Goal: Use online tool/utility: Utilize a website feature to perform a specific function

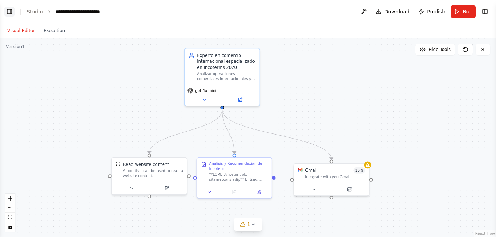
click at [7, 11] on button "Toggle Left Sidebar" at bounding box center [9, 12] width 10 height 10
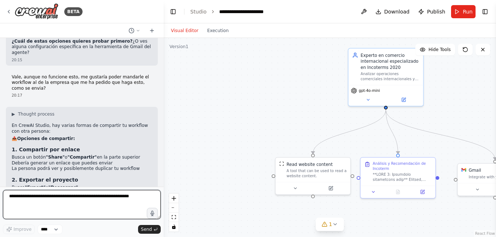
click at [66, 205] on textarea at bounding box center [82, 204] width 158 height 29
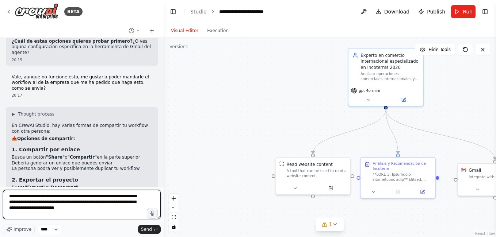
type textarea "**********"
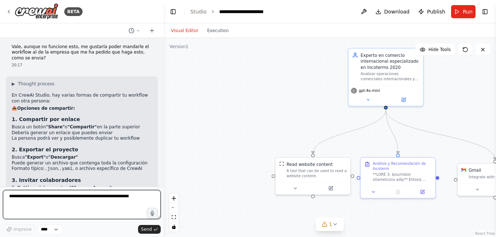
scroll to position [2923, 0]
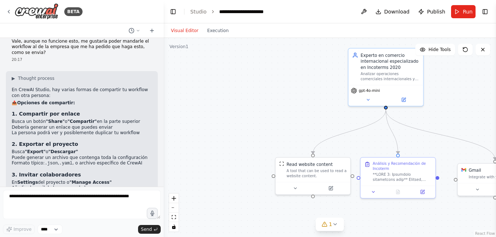
click at [489, 6] on header "**********" at bounding box center [330, 11] width 332 height 23
click at [490, 11] on button "Toggle Right Sidebar" at bounding box center [485, 12] width 10 height 10
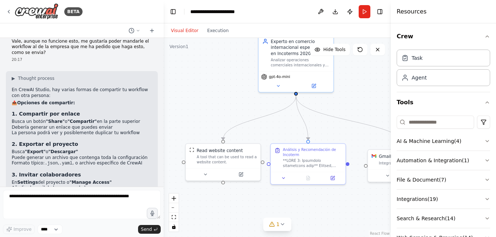
drag, startPoint x: 288, startPoint y: 99, endPoint x: 236, endPoint y: 88, distance: 52.6
click at [236, 88] on div ".deletable-edge-delete-btn { width: 20px; height: 20px; border: 0px solid #ffff…" at bounding box center [277, 137] width 227 height 199
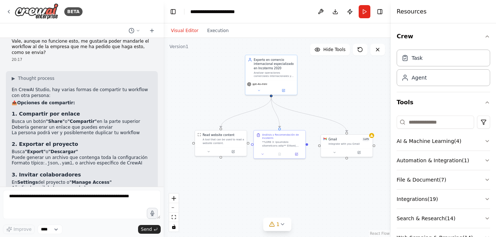
drag, startPoint x: 318, startPoint y: 98, endPoint x: 294, endPoint y: 99, distance: 23.4
click at [294, 99] on div ".deletable-edge-delete-btn { width: 20px; height: 20px; border: 0px solid #ffff…" at bounding box center [277, 137] width 227 height 199
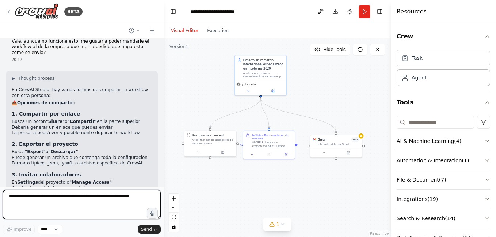
click at [60, 202] on textarea at bounding box center [82, 204] width 158 height 29
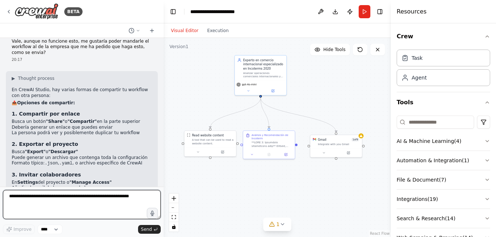
click at [75, 201] on textarea at bounding box center [82, 204] width 158 height 29
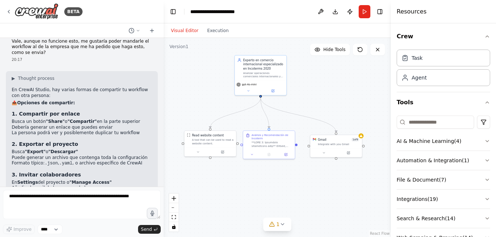
drag, startPoint x: 73, startPoint y: 168, endPoint x: 10, endPoint y: 156, distance: 64.1
drag, startPoint x: 10, startPoint y: 156, endPoint x: 81, endPoint y: 170, distance: 72.6
copy p "Como no funciona la conexión con gmail, quiero que me devuelva el output, es de…"
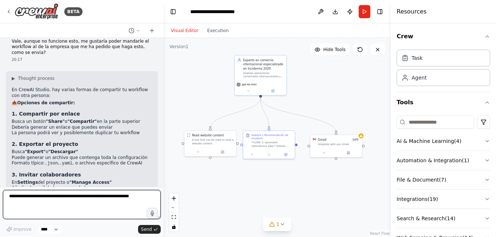
drag, startPoint x: 66, startPoint y: 192, endPoint x: 75, endPoint y: 199, distance: 11.2
click at [66, 193] on textarea at bounding box center [82, 204] width 158 height 29
type textarea "*"
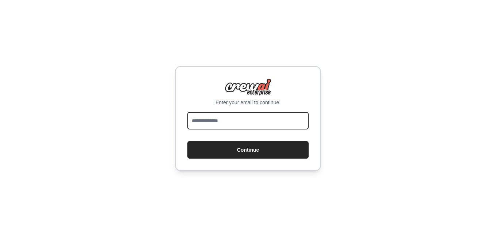
click at [248, 124] on input "email" at bounding box center [247, 121] width 121 height 18
type input "**********"
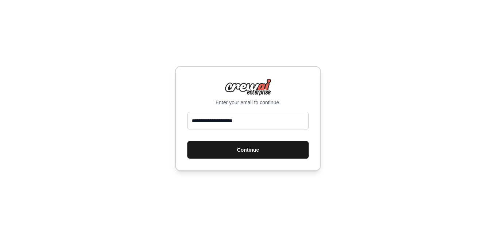
click at [248, 153] on button "Continue" at bounding box center [247, 150] width 121 height 18
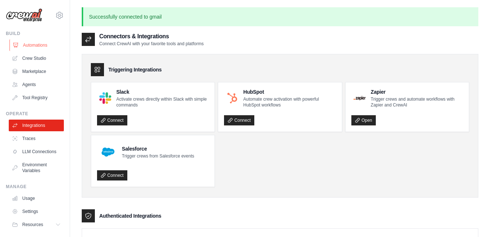
click at [40, 45] on link "Automations" at bounding box center [36, 45] width 55 height 12
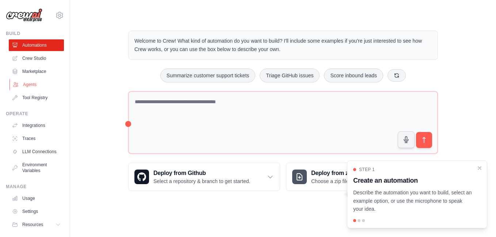
click at [28, 85] on link "Agents" at bounding box center [36, 85] width 55 height 12
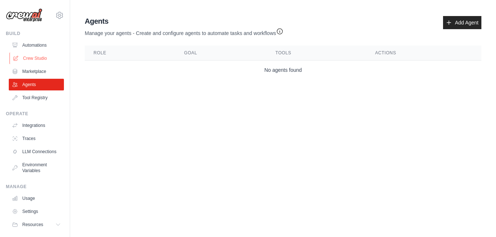
click at [34, 57] on link "Crew Studio" at bounding box center [36, 59] width 55 height 12
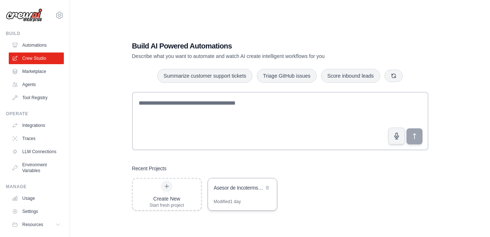
click at [231, 192] on div "Asesor de Incoterms 2020" at bounding box center [239, 188] width 50 height 9
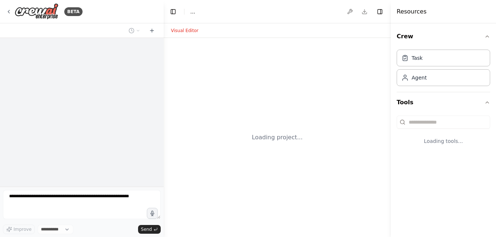
select select "****"
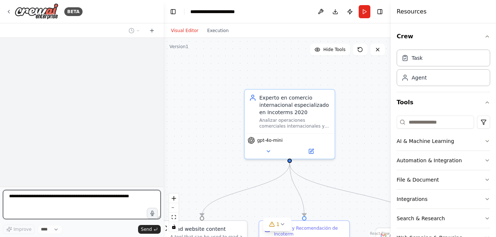
click at [84, 200] on textarea at bounding box center [82, 204] width 158 height 29
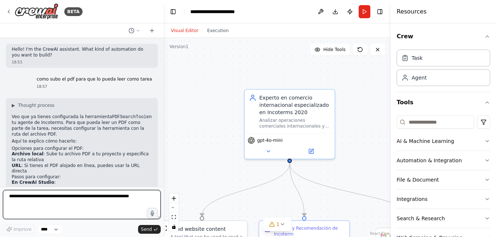
scroll to position [2887, 0]
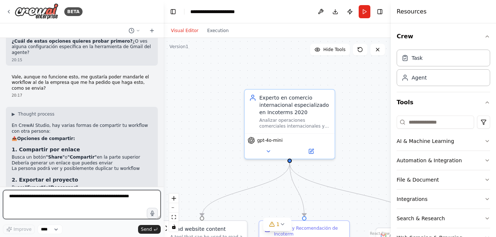
click at [67, 197] on textarea at bounding box center [82, 204] width 158 height 29
paste textarea "**********"
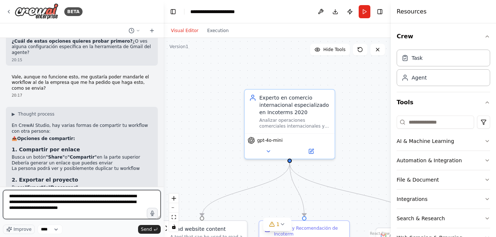
scroll to position [1, 0]
type textarea "**********"
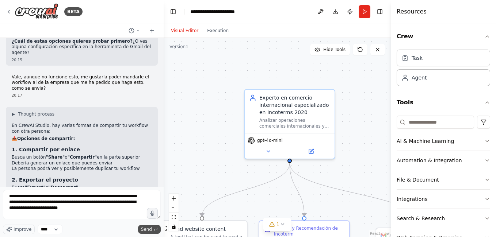
click at [149, 230] on span "Send" at bounding box center [146, 230] width 11 height 6
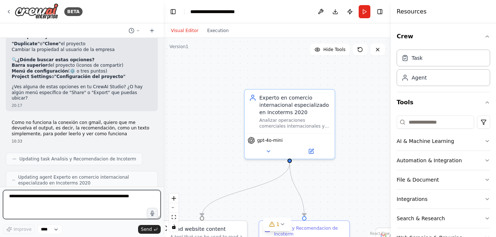
scroll to position [3069, 0]
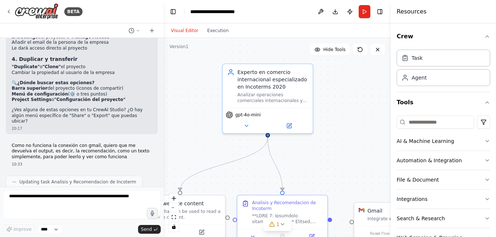
drag, startPoint x: 318, startPoint y: 153, endPoint x: 288, endPoint y: 101, distance: 60.6
click at [288, 101] on div ".deletable-edge-delete-btn { width: 20px; height: 20px; border: 0px solid #ffff…" at bounding box center [277, 137] width 227 height 199
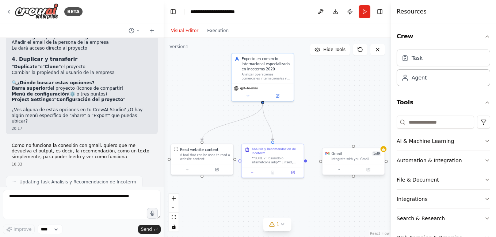
click at [360, 166] on div at bounding box center [353, 169] width 62 height 10
click at [381, 146] on div "Confirm" at bounding box center [378, 141] width 12 height 12
click at [379, 143] on button at bounding box center [378, 140] width 9 height 9
click at [361, 143] on button "Confirm" at bounding box center [358, 141] width 26 height 9
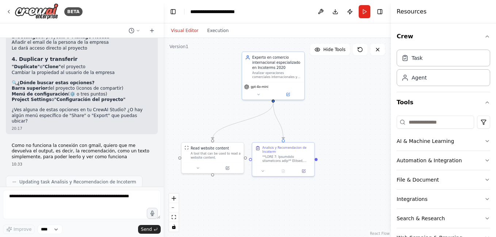
drag, startPoint x: 278, startPoint y: 202, endPoint x: 288, endPoint y: 200, distance: 10.3
click at [288, 200] on div ".deletable-edge-delete-btn { width: 20px; height: 20px; border: 0px solid #ffff…" at bounding box center [277, 137] width 227 height 199
click at [210, 35] on div "Visual Editor Execution" at bounding box center [200, 30] width 66 height 15
click at [208, 33] on button "Execution" at bounding box center [218, 30] width 30 height 9
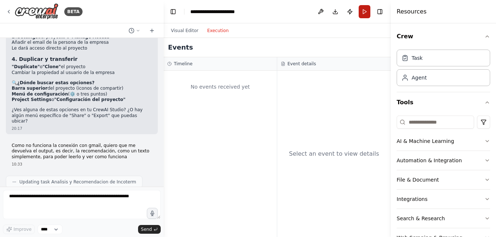
click at [367, 13] on button "Run" at bounding box center [365, 11] width 12 height 13
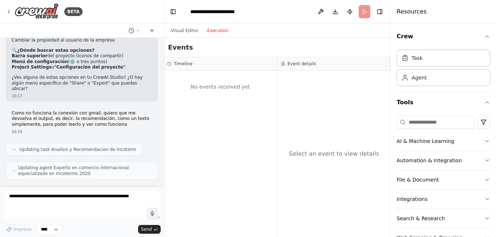
scroll to position [3117, 0]
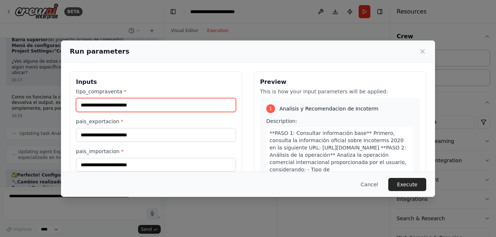
click at [172, 108] on input "tipo_compraventa *" at bounding box center [156, 105] width 160 height 14
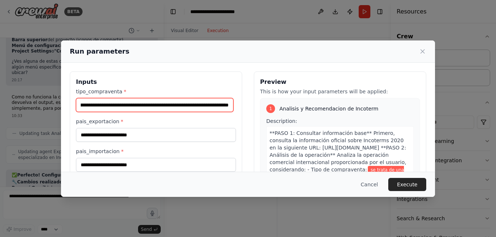
scroll to position [0, 199]
type input "**********"
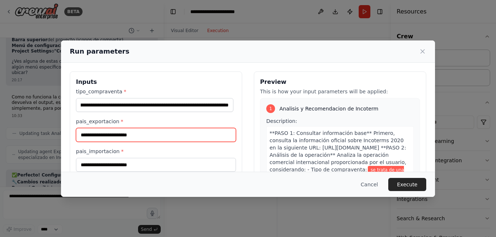
click at [140, 133] on input "pais_exportacion *" at bounding box center [156, 135] width 160 height 14
type input "*"
type input "******"
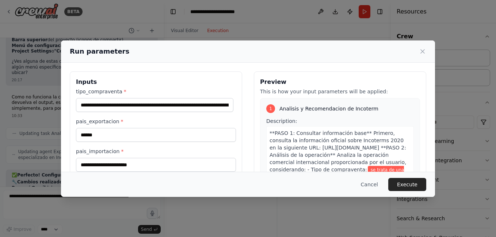
click at [138, 172] on div "Cancel Execute" at bounding box center [248, 184] width 374 height 25
click at [135, 143] on div "**********" at bounding box center [156, 130] width 160 height 84
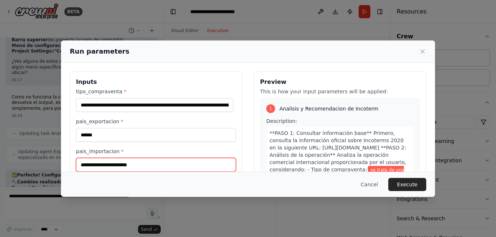
click at [123, 166] on input "pais_importacion *" at bounding box center [156, 165] width 160 height 14
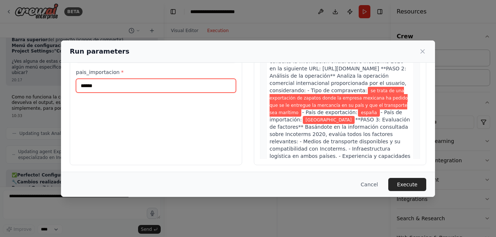
scroll to position [81, 0]
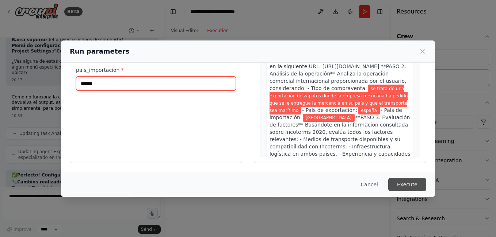
type input "******"
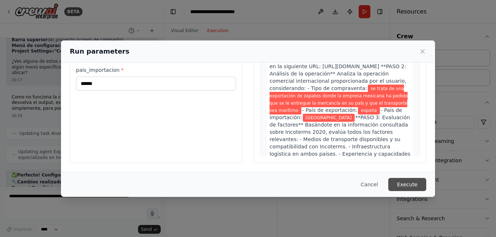
click at [412, 186] on button "Execute" at bounding box center [407, 184] width 38 height 13
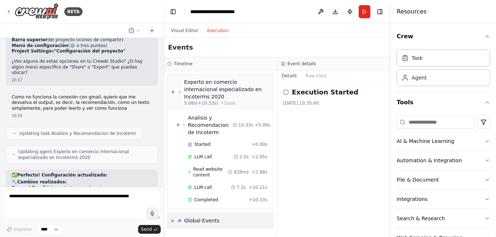
click at [208, 217] on div "Global Events" at bounding box center [201, 220] width 35 height 7
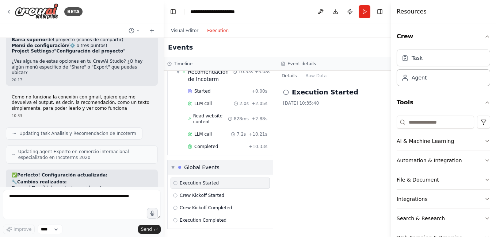
click at [206, 165] on div "Global Events" at bounding box center [201, 167] width 35 height 7
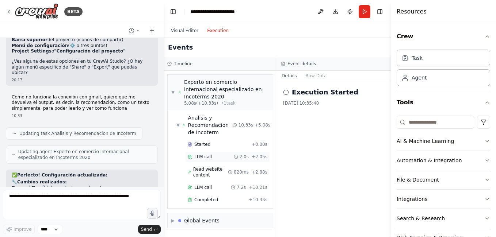
scroll to position [0, 0]
click at [186, 29] on button "Visual Editor" at bounding box center [185, 30] width 36 height 9
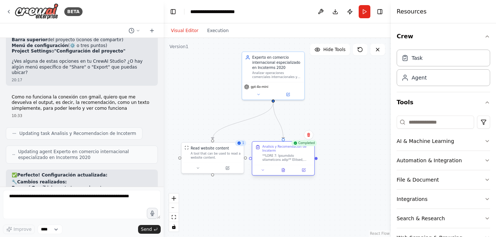
click at [262, 173] on div at bounding box center [283, 170] width 62 height 10
click at [276, 164] on div "Analisis y Recomendacion de Incoterm" at bounding box center [283, 153] width 62 height 23
click at [264, 176] on div "Completed Analisis y Recomendacion de Incoterm" at bounding box center [283, 159] width 63 height 35
click at [264, 173] on div at bounding box center [283, 170] width 62 height 10
click at [264, 171] on icon at bounding box center [263, 170] width 4 height 4
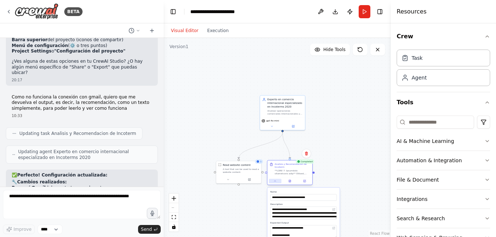
click at [272, 179] on button at bounding box center [275, 181] width 12 height 4
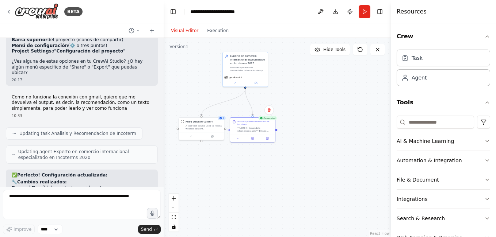
drag, startPoint x: 349, startPoint y: 159, endPoint x: 310, endPoint y: 119, distance: 55.5
click at [313, 116] on div ".deletable-edge-delete-btn { width: 20px; height: 20px; border: 0px solid #ffff…" at bounding box center [277, 137] width 227 height 199
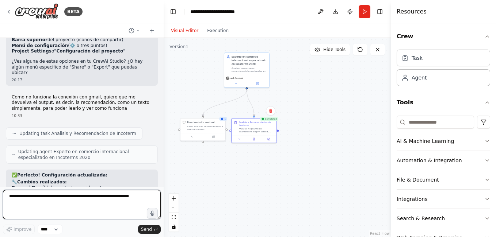
click at [75, 206] on textarea at bounding box center [82, 204] width 158 height 29
type textarea "**********"
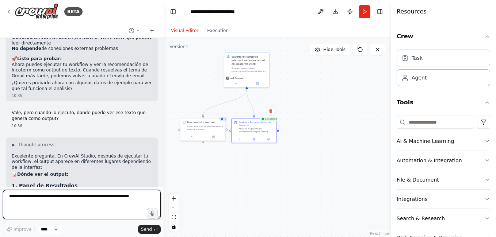
scroll to position [3304, 0]
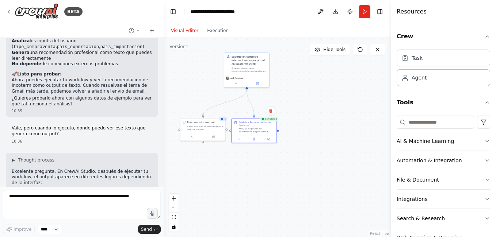
drag, startPoint x: 13, startPoint y: 87, endPoint x: 121, endPoint y: 87, distance: 108.1
click at [121, 206] on li "Después de ejecutar, busca una sección "Results" o "Resultados"" at bounding box center [82, 211] width 140 height 11
drag, startPoint x: 121, startPoint y: 87, endPoint x: 209, endPoint y: 31, distance: 104.5
click at [209, 31] on button "Execution" at bounding box center [218, 30] width 30 height 9
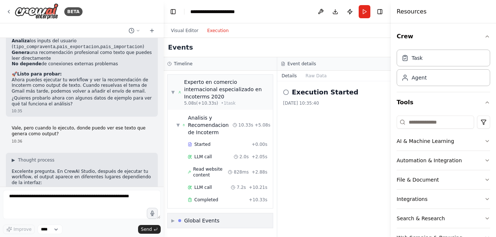
click at [194, 217] on div "Global Events" at bounding box center [201, 220] width 35 height 7
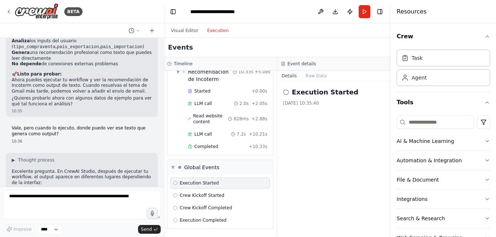
scroll to position [5, 0]
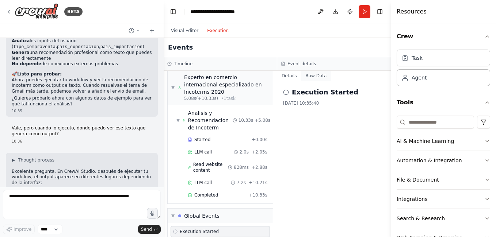
click at [312, 75] on button "Raw Data" at bounding box center [316, 76] width 30 height 10
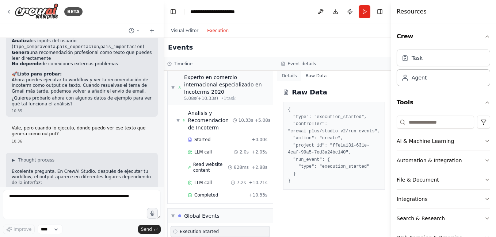
click at [291, 78] on button "Details" at bounding box center [289, 76] width 24 height 10
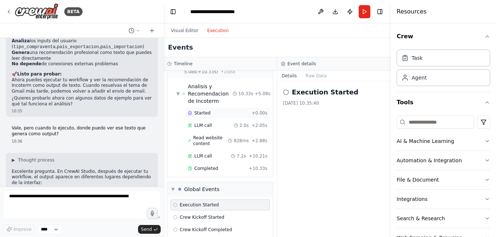
scroll to position [53, 0]
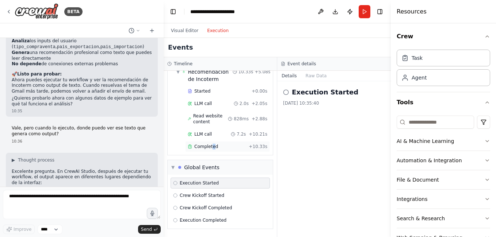
click at [213, 147] on span "Completed" at bounding box center [206, 147] width 24 height 6
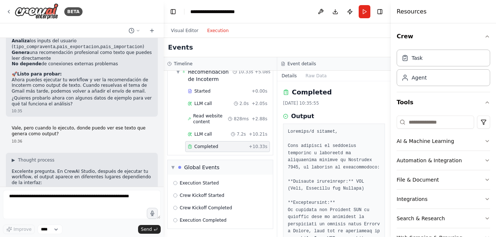
drag, startPoint x: 213, startPoint y: 147, endPoint x: 223, endPoint y: 146, distance: 11.0
click at [223, 146] on div "Completed" at bounding box center [217, 147] width 58 height 6
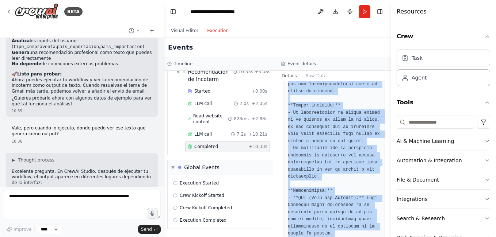
scroll to position [399, 0]
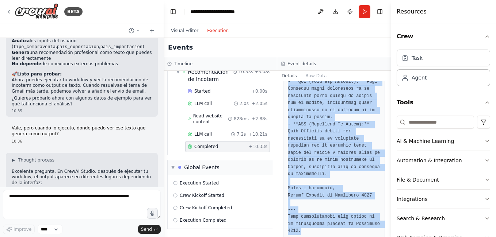
drag, startPoint x: 288, startPoint y: 131, endPoint x: 343, endPoint y: 220, distance: 104.7
copy pre "Estimado/a cliente, Tras analizar su operación comercial y consultar la informa…"
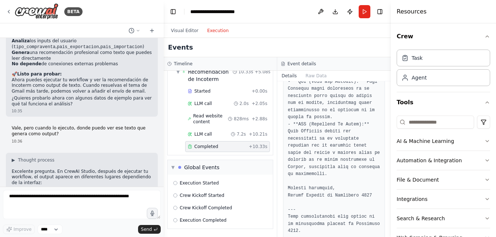
click at [272, 49] on div "Events" at bounding box center [277, 47] width 227 height 19
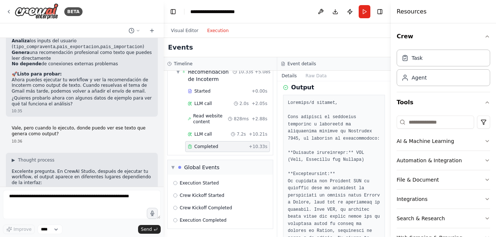
scroll to position [0, 0]
